Goal: Navigation & Orientation: Go to known website

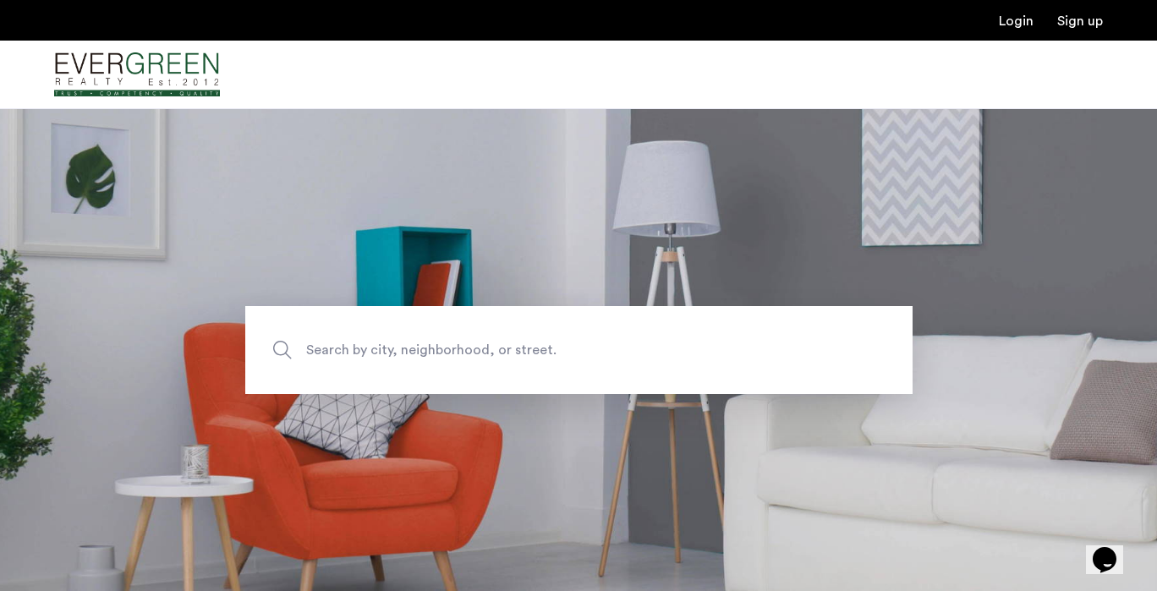
click at [189, 56] on img "Cazamio Logo" at bounding box center [137, 74] width 166 height 63
